Goal: Information Seeking & Learning: Learn about a topic

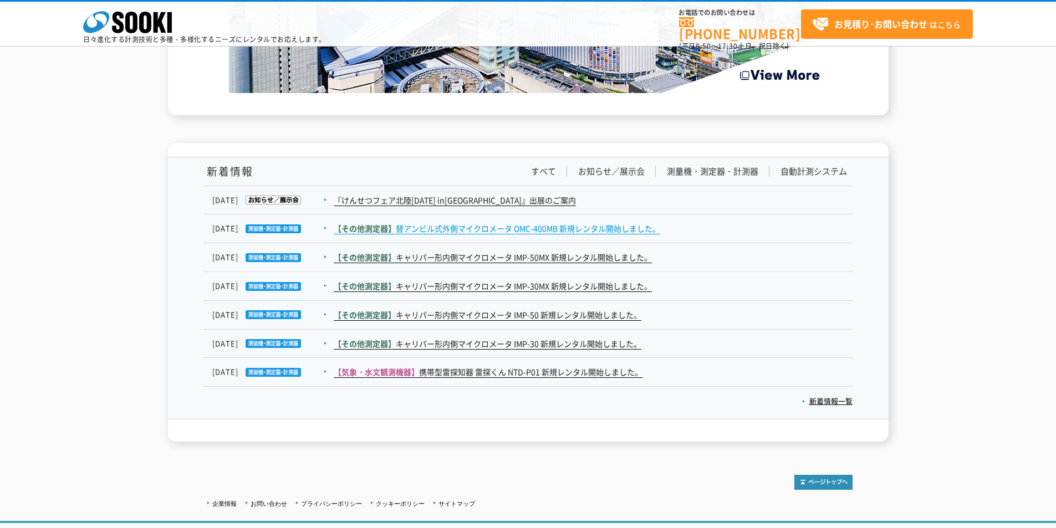
scroll to position [1796, 0]
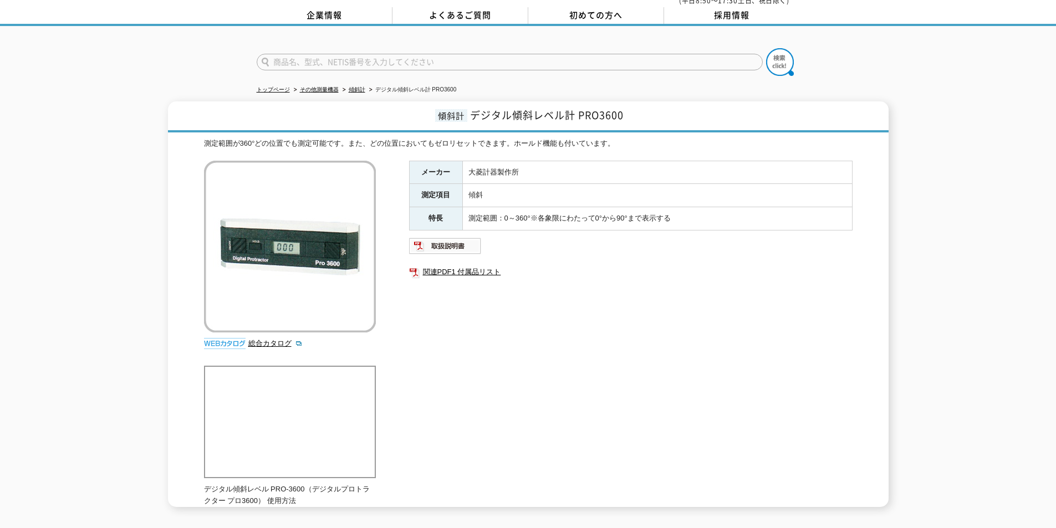
scroll to position [111, 0]
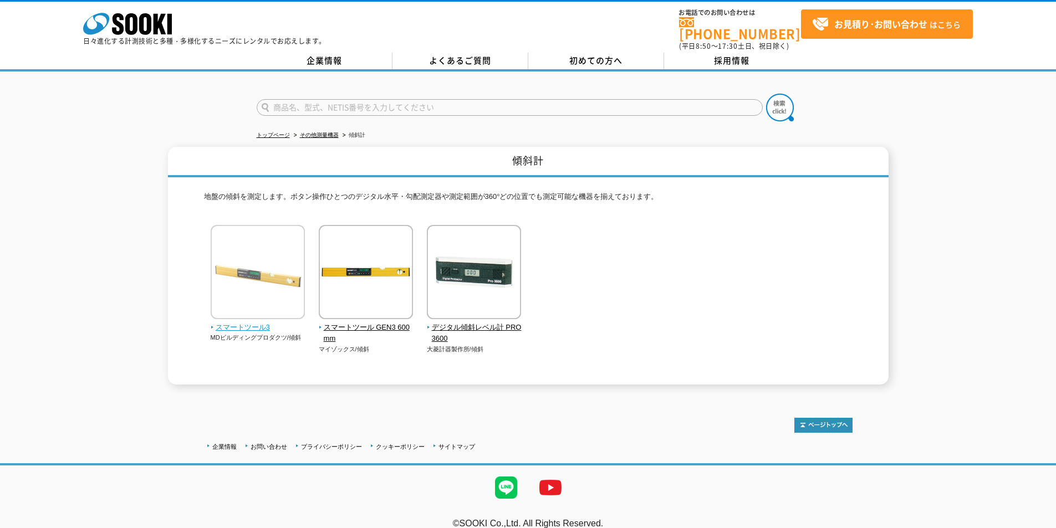
click at [263, 262] on img at bounding box center [258, 273] width 94 height 97
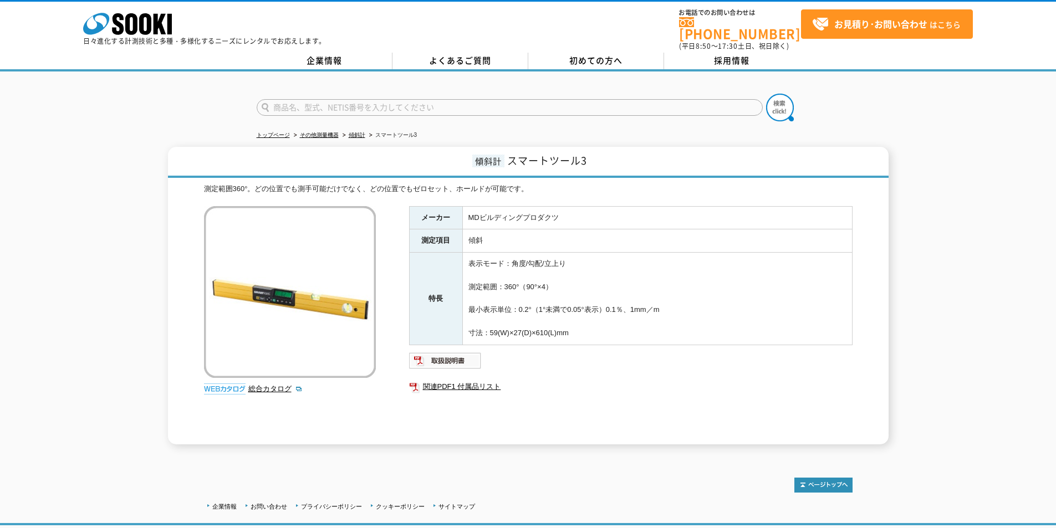
click at [796, 455] on div "企業情報 お問い合わせ プライバシーポリシー クッキーポリシー サイトマップ ©SOOKI Co.,Ltd. All Rights Reserved. テスト…" at bounding box center [528, 528] width 1056 height 146
drag, startPoint x: 796, startPoint y: 453, endPoint x: 832, endPoint y: 491, distance: 52.5
click at [816, 473] on div "企業情報 お問い合わせ プライバシーポリシー クッキーポリシー サイトマップ ©SOOKI Co.,Ltd. All Rights Reserved. テスト…" at bounding box center [528, 528] width 1056 height 146
